Goal: Transaction & Acquisition: Purchase product/service

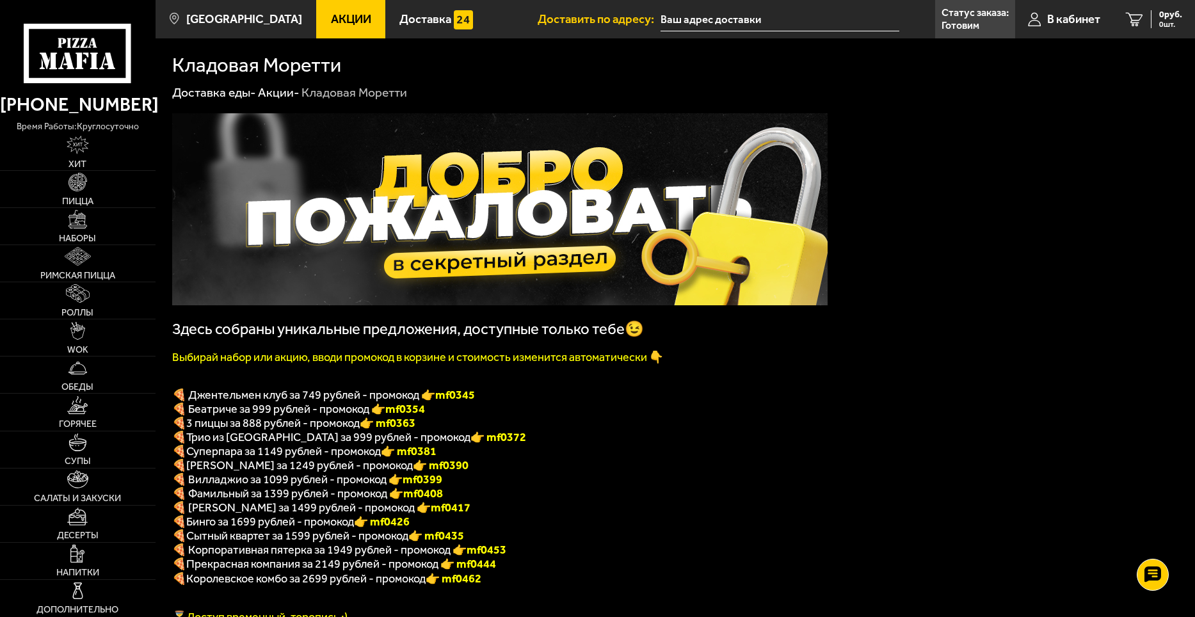
scroll to position [64, 0]
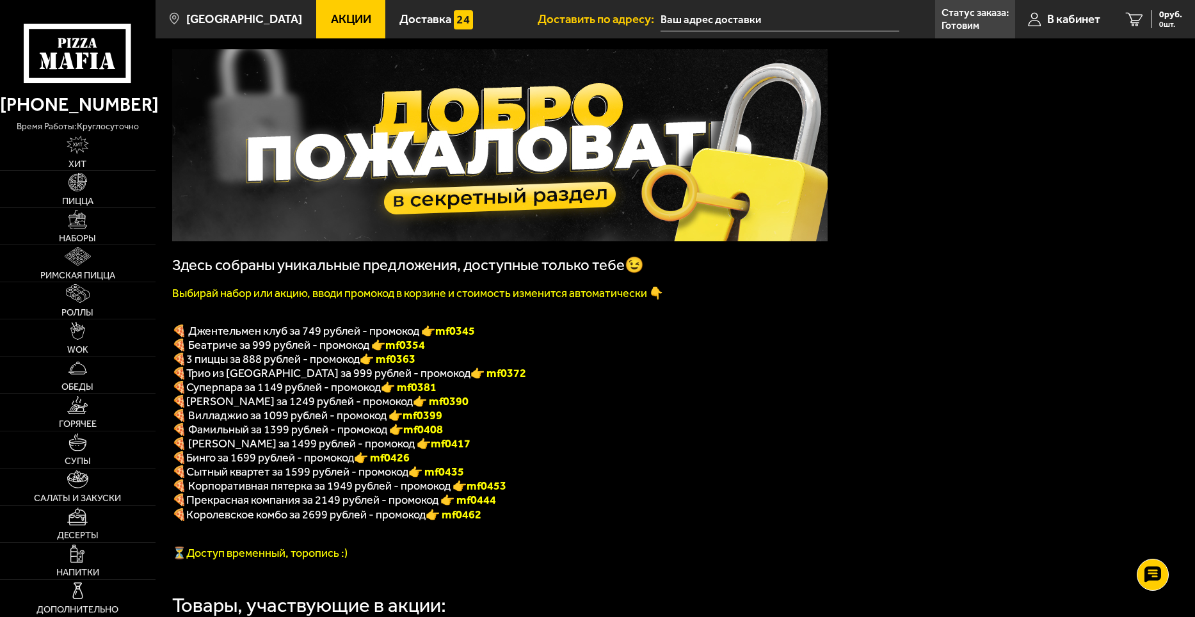
drag, startPoint x: 439, startPoint y: 154, endPoint x: 430, endPoint y: 155, distance: 9.0
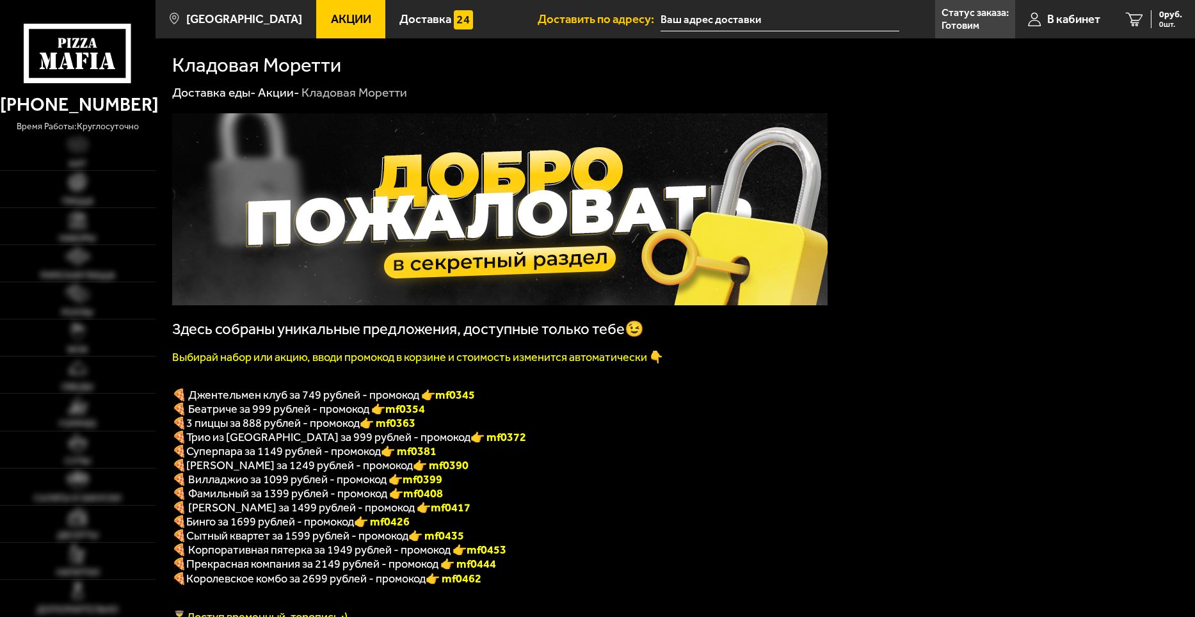
scroll to position [64, 0]
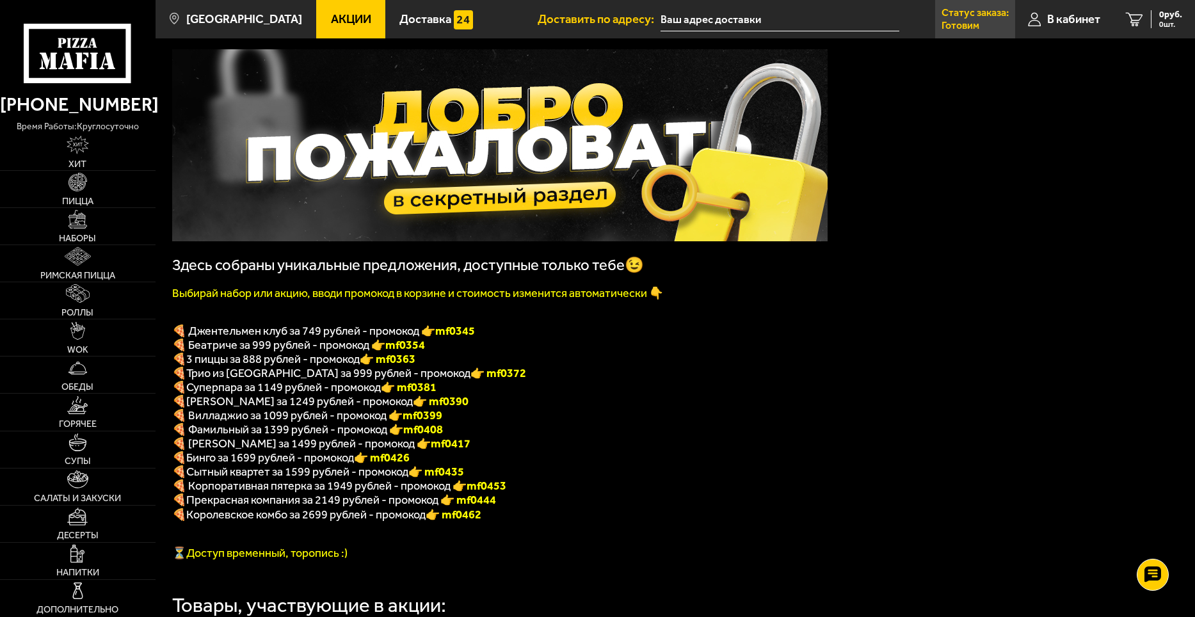
click at [964, 26] on p "Готовим" at bounding box center [961, 25] width 38 height 10
